Goal: Navigation & Orientation: Understand site structure

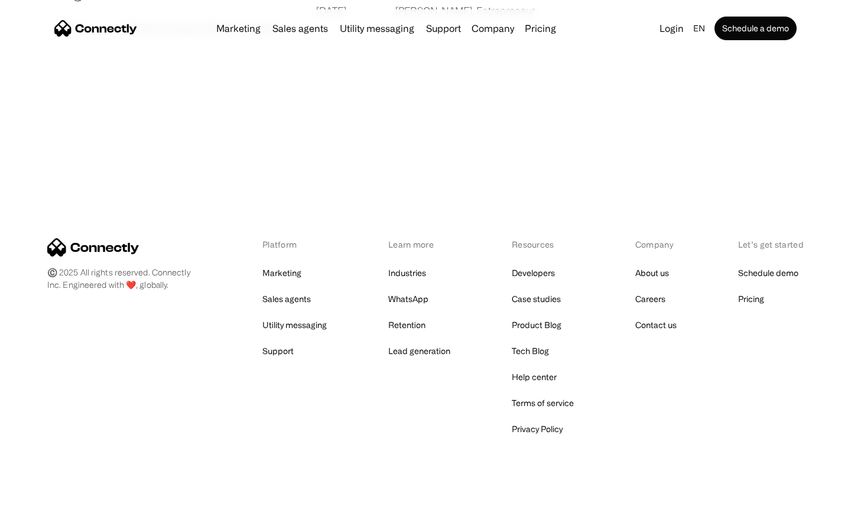
scroll to position [2271, 0]
